Goal: Information Seeking & Learning: Learn about a topic

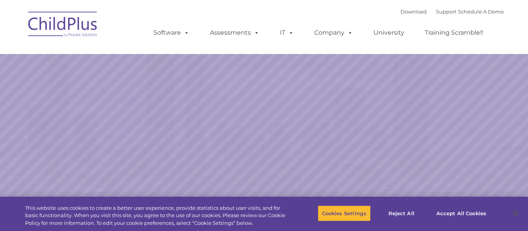
select select "MEDIUM"
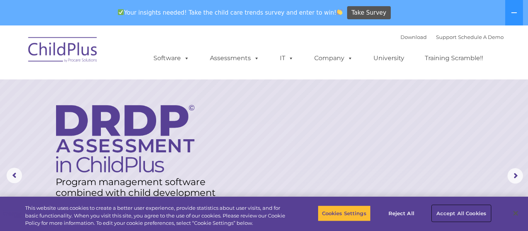
click at [477, 216] on button "Accept All Cookies" at bounding box center [461, 214] width 58 height 16
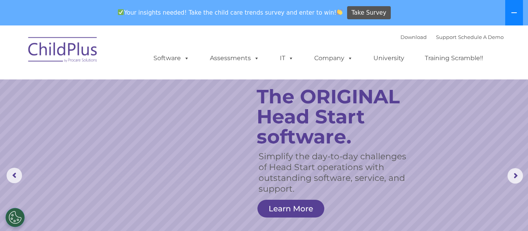
click at [518, 11] on button at bounding box center [514, 12] width 18 height 25
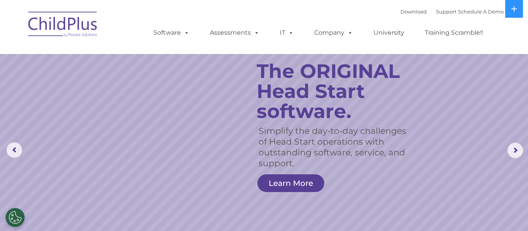
click at [51, 21] on img at bounding box center [62, 25] width 77 height 39
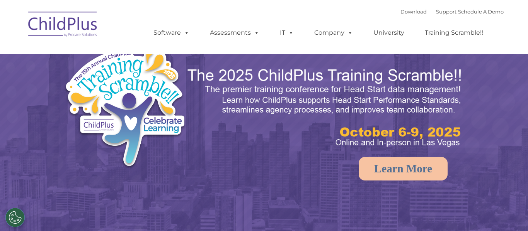
select select "MEDIUM"
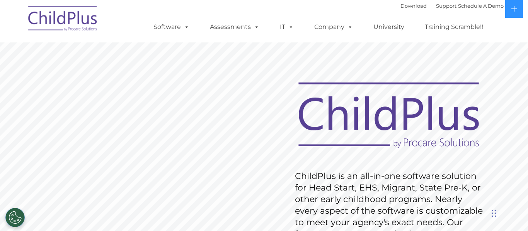
click at [296, 119] on img at bounding box center [388, 116] width 197 height 72
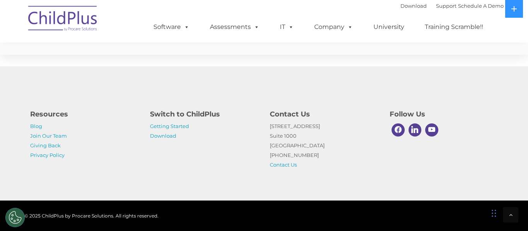
scroll to position [1956, 0]
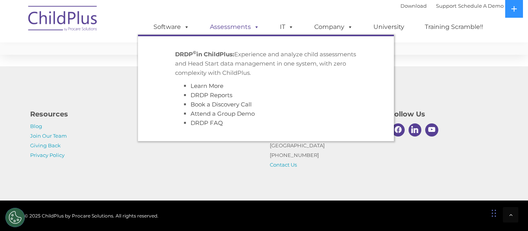
click at [242, 25] on link "Assessments" at bounding box center [234, 26] width 65 height 15
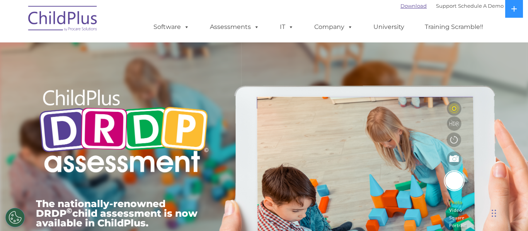
click at [410, 5] on link "Download" at bounding box center [413, 6] width 26 height 6
